Goal: Task Accomplishment & Management: Complete application form

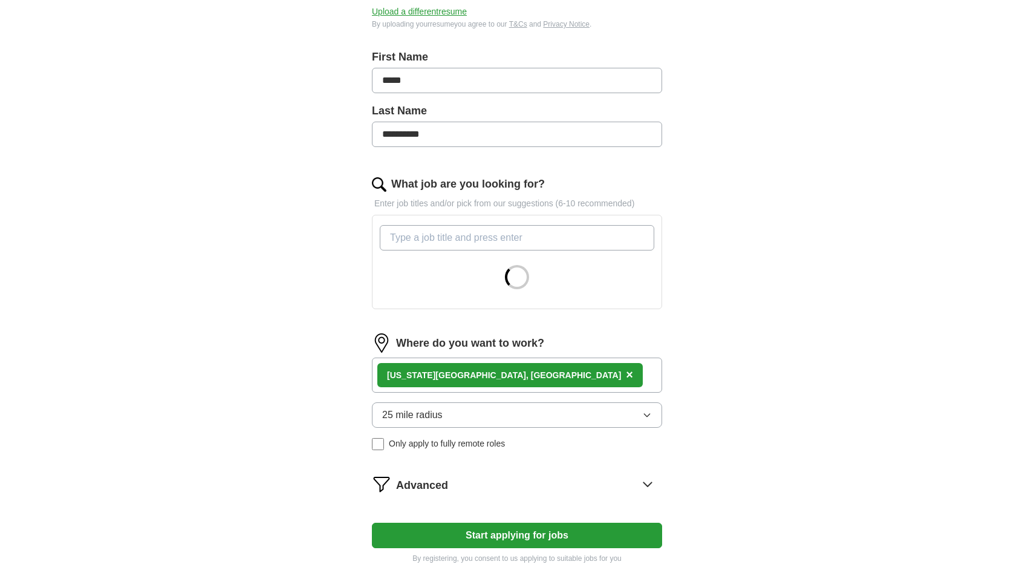
scroll to position [360, 0]
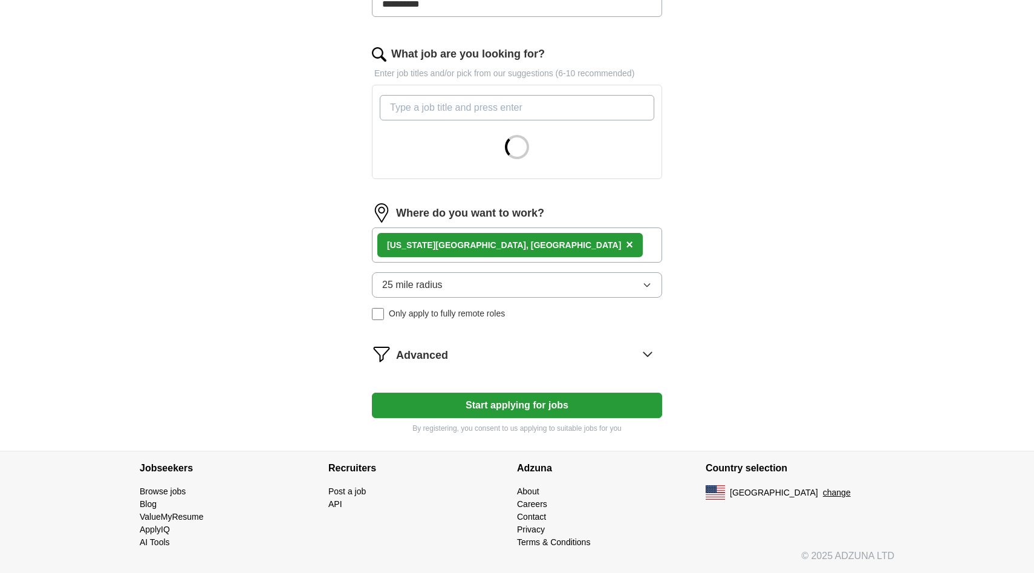
click at [460, 358] on div "Advanced" at bounding box center [529, 353] width 266 height 19
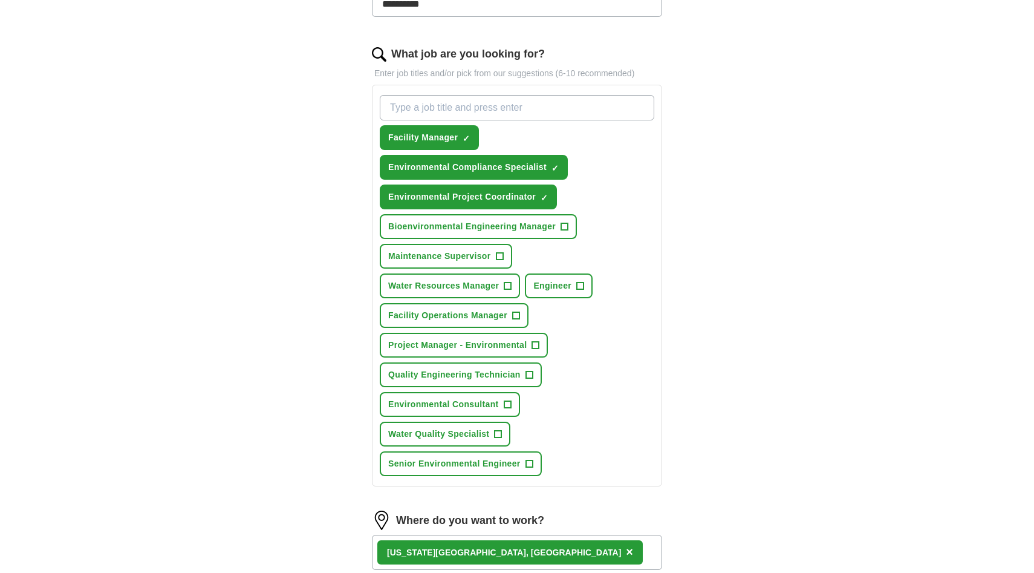
drag, startPoint x: 447, startPoint y: 449, endPoint x: 460, endPoint y: 450, distance: 12.2
click at [460, 450] on form "**********" at bounding box center [517, 332] width 290 height 1055
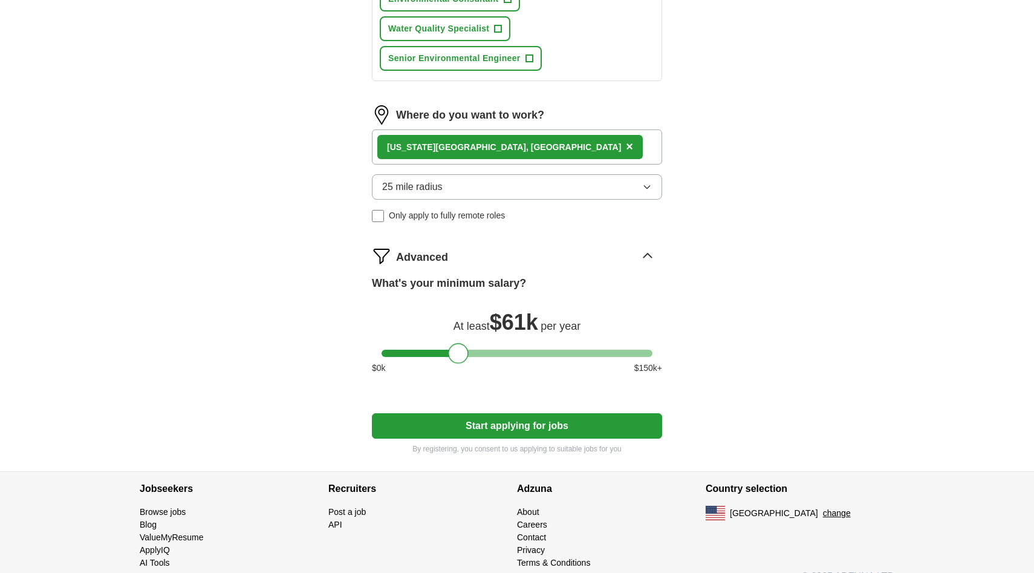
scroll to position [771, 0]
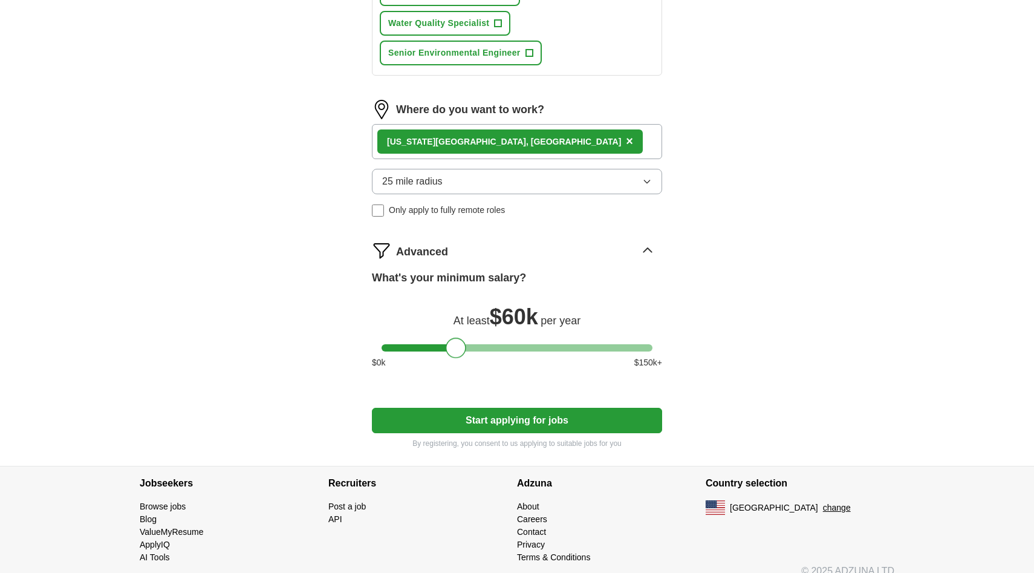
click at [458, 353] on div at bounding box center [456, 347] width 21 height 21
drag, startPoint x: 464, startPoint y: 424, endPoint x: 442, endPoint y: 393, distance: 38.1
click at [438, 421] on button "Start applying for jobs" at bounding box center [517, 420] width 290 height 25
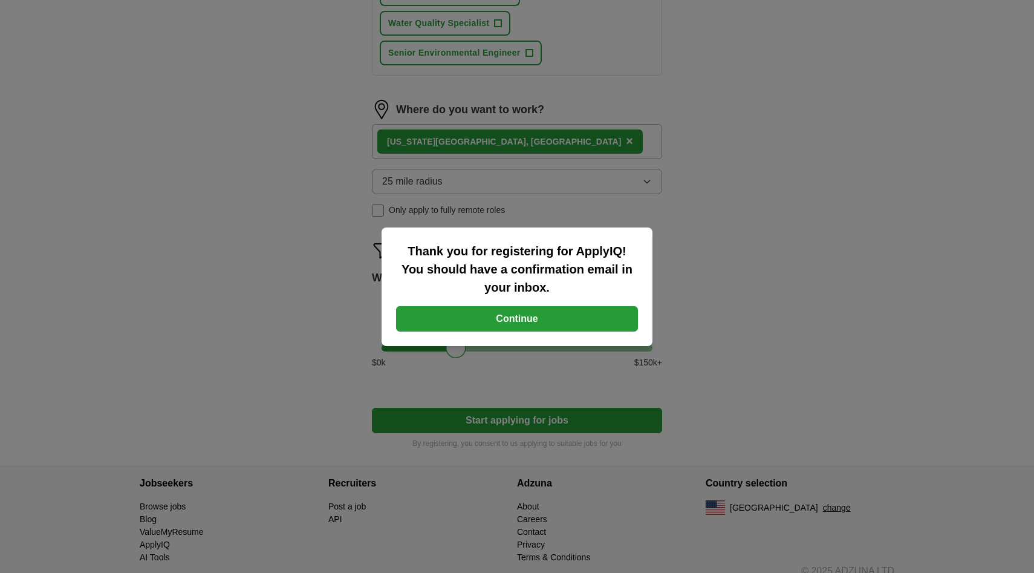
click at [479, 316] on button "Continue" at bounding box center [517, 318] width 242 height 25
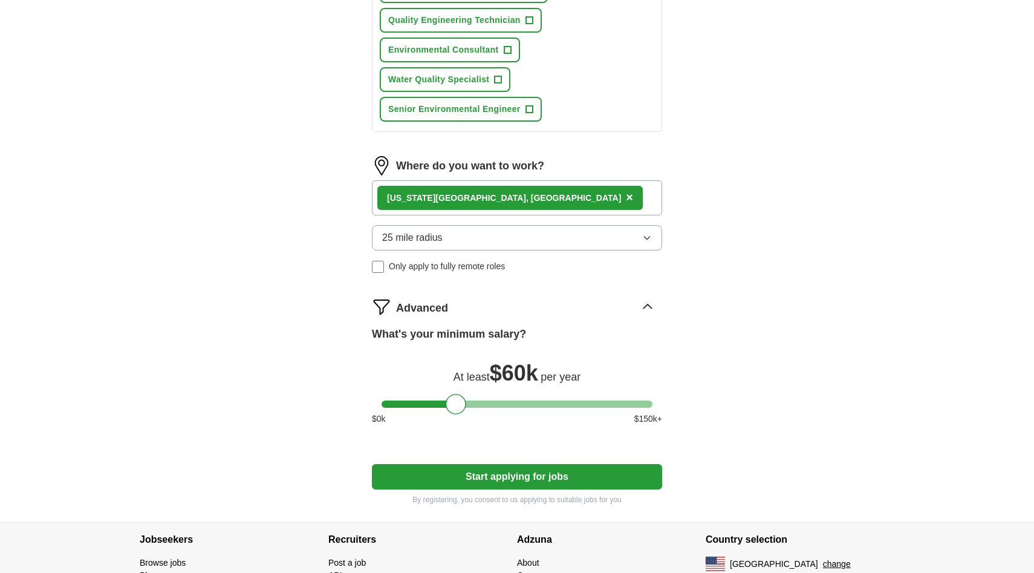
scroll to position [638, 0]
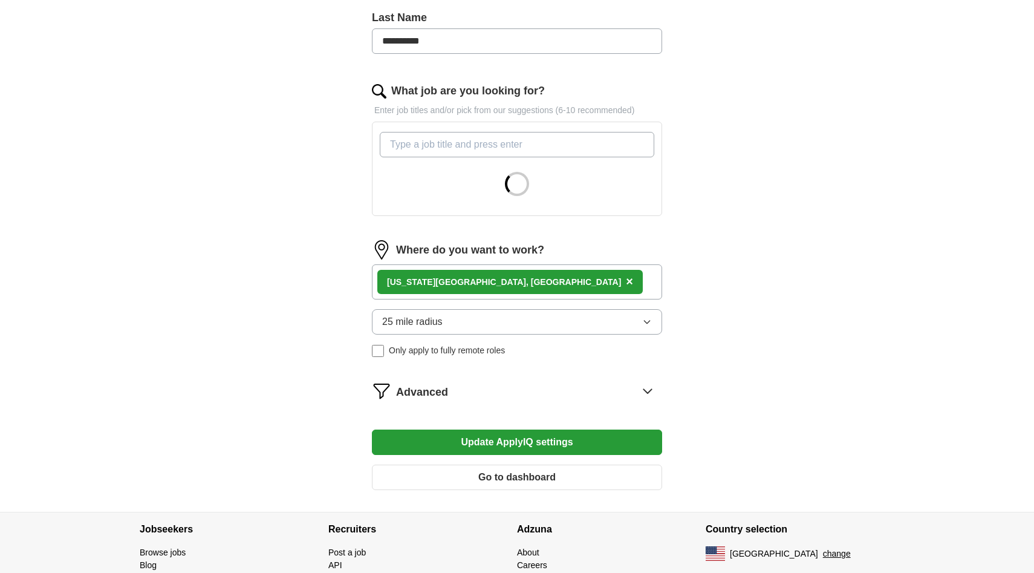
scroll to position [313, 0]
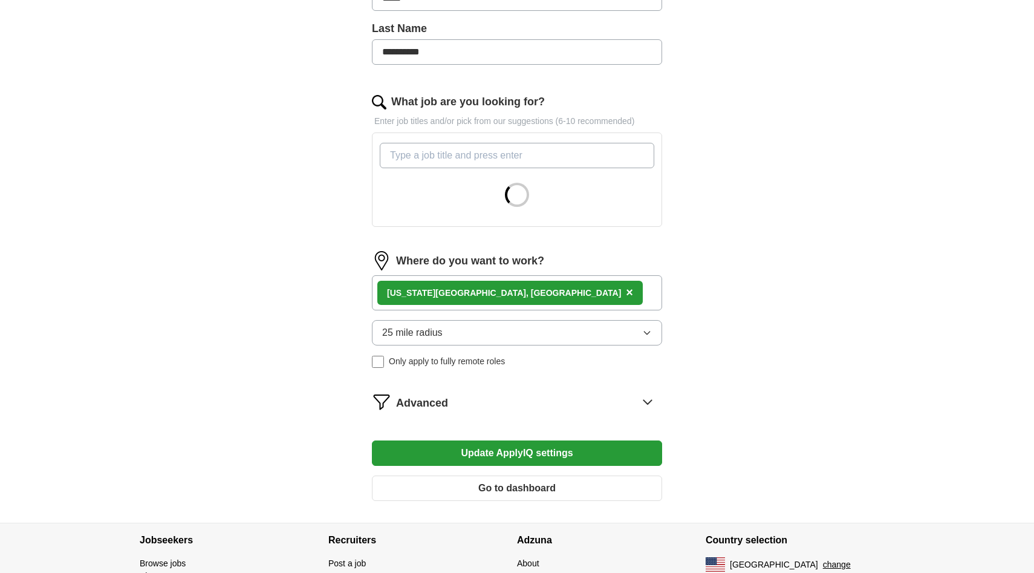
click at [511, 395] on div "Advanced" at bounding box center [529, 401] width 266 height 19
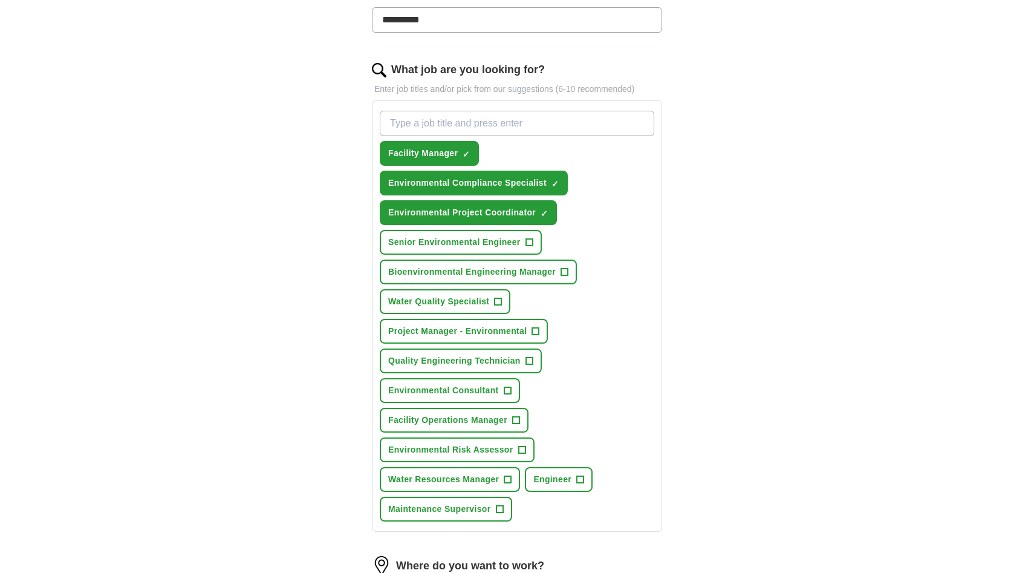
scroll to position [344, 0]
click at [538, 334] on span "+" at bounding box center [535, 332] width 7 height 10
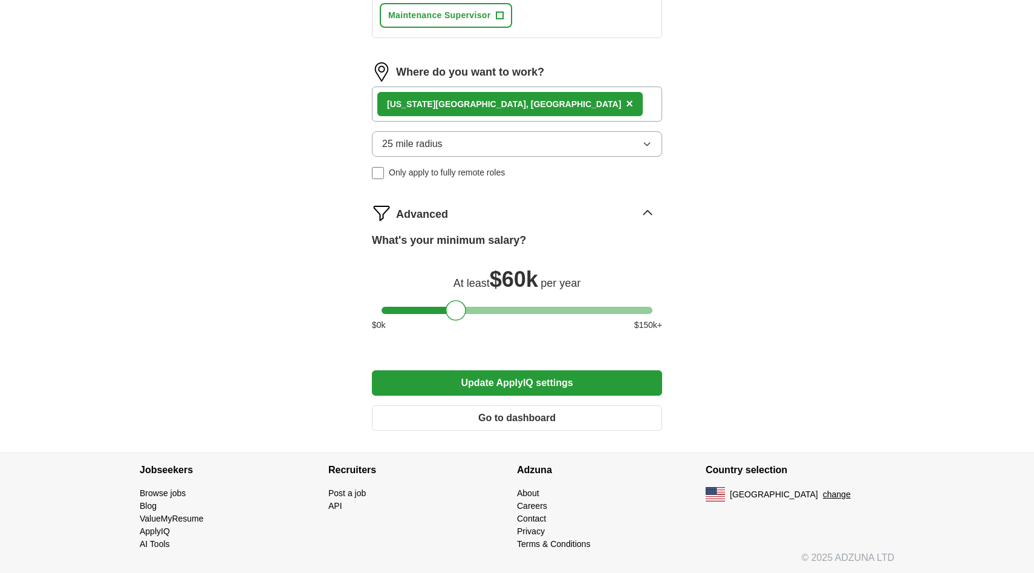
scroll to position [840, 0]
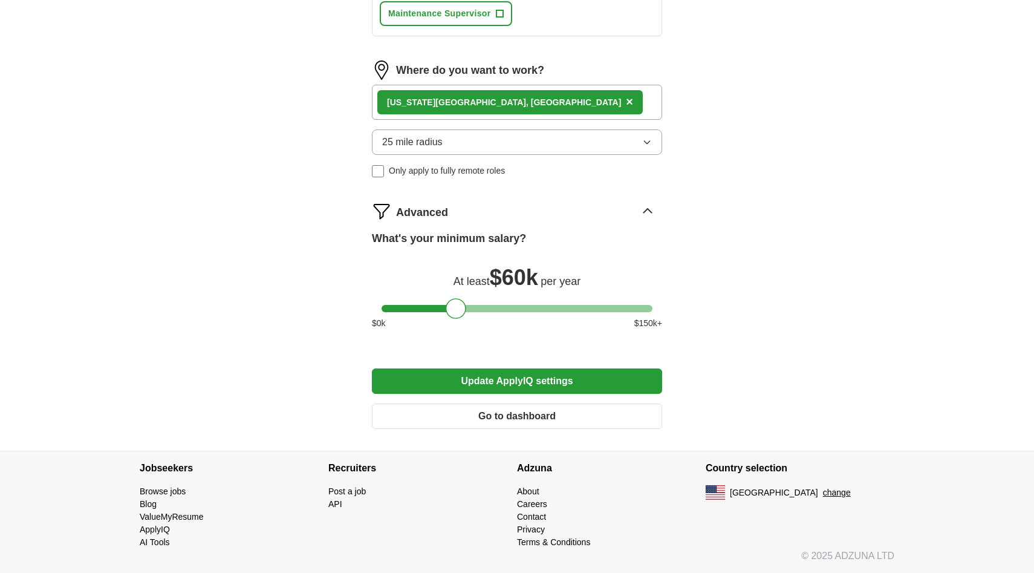
click at [529, 379] on button "Update ApplyIQ settings" at bounding box center [517, 380] width 290 height 25
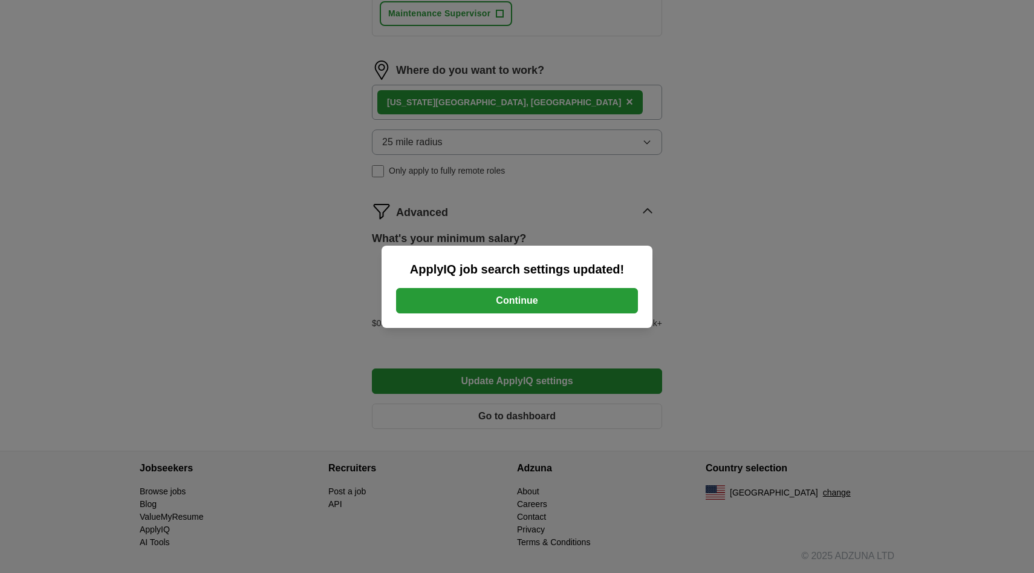
click at [557, 303] on button "Continue" at bounding box center [517, 300] width 242 height 25
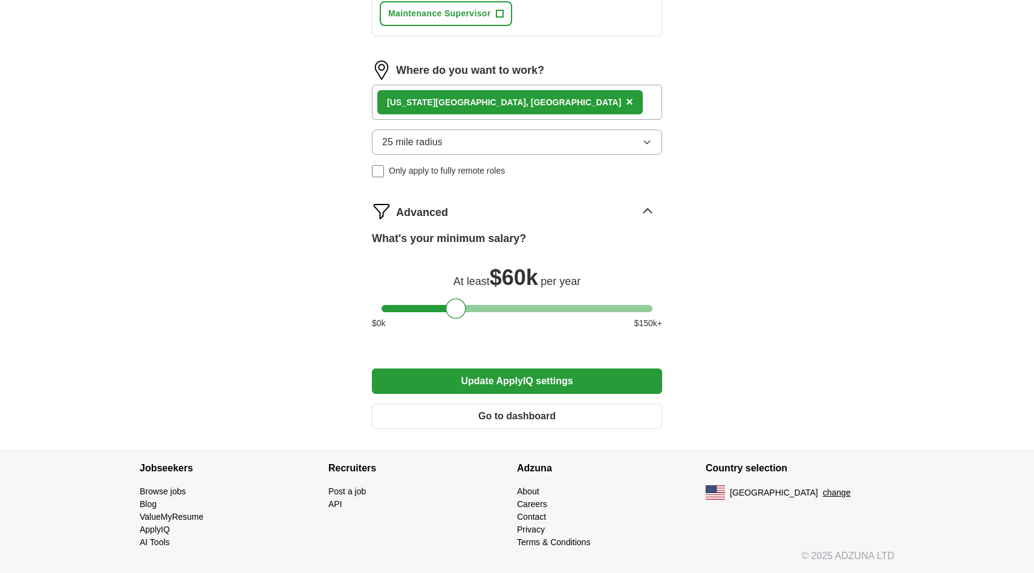
scroll to position [801, 0]
